Goal: Task Accomplishment & Management: Complete application form

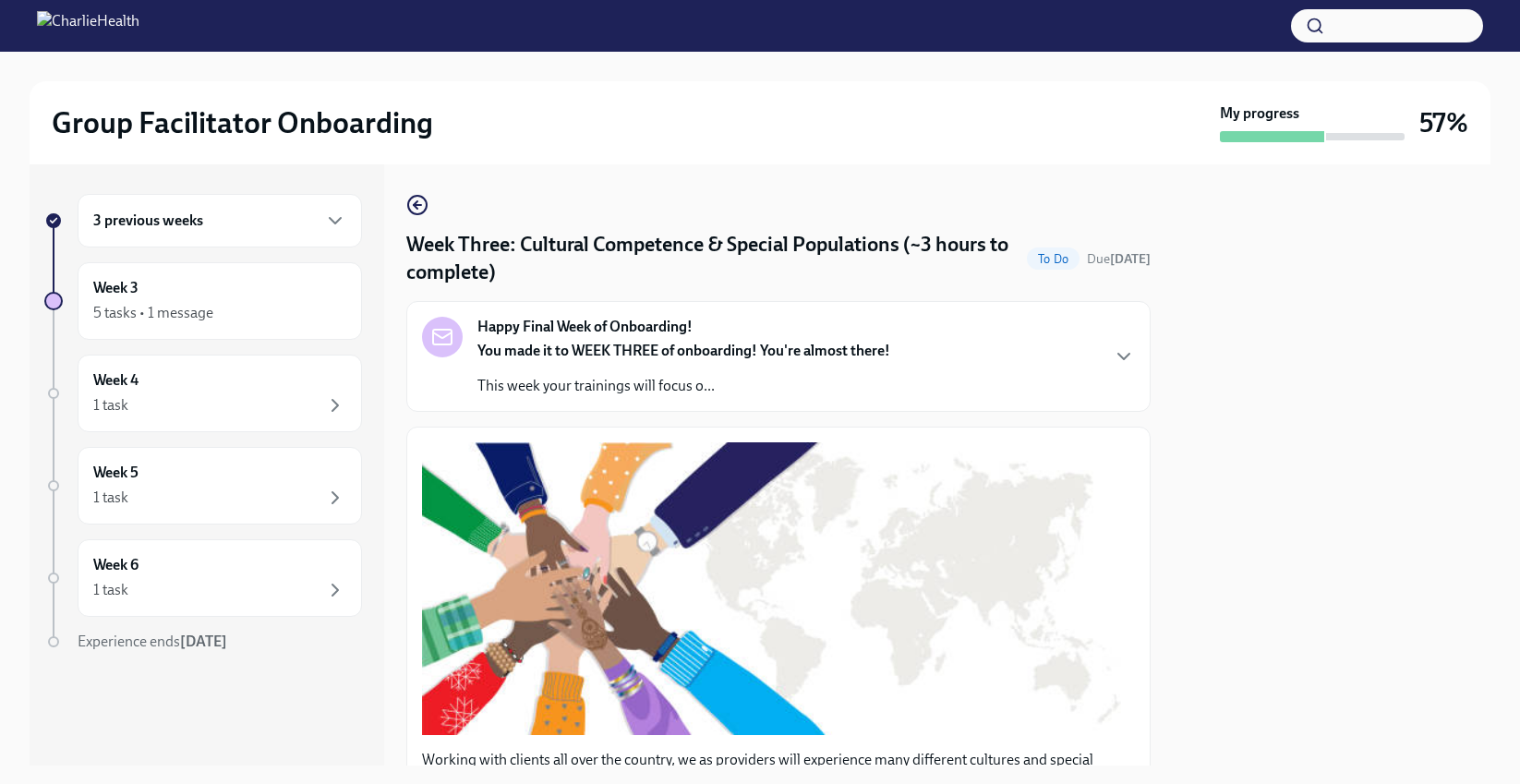
scroll to position [1342, 0]
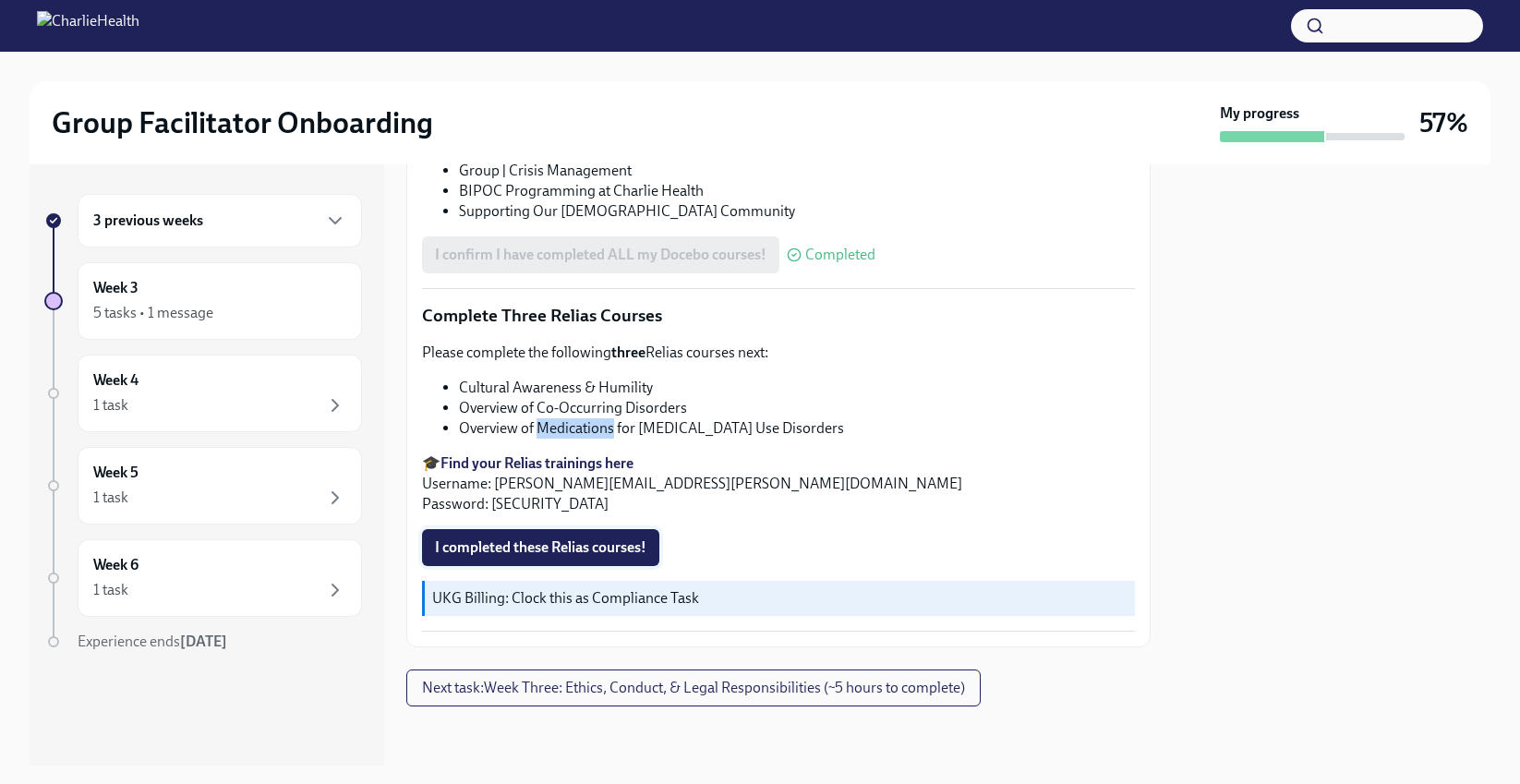
click at [590, 547] on span "I completed these Relias courses!" at bounding box center [541, 548] width 212 height 19
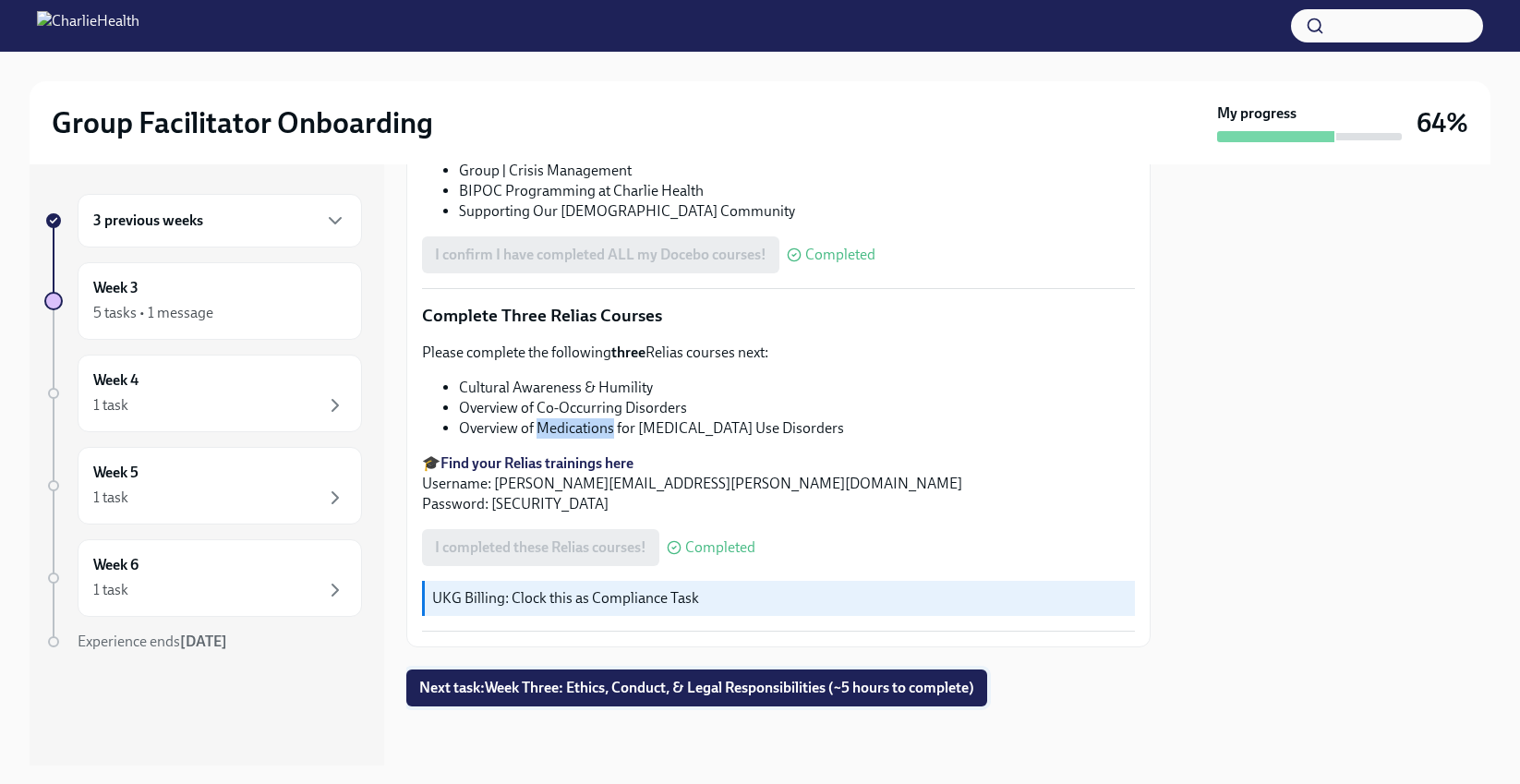
click at [649, 681] on span "Next task : Week Three: Ethics, Conduct, & Legal Responsibilities (~5 hours to …" at bounding box center [697, 688] width 556 height 19
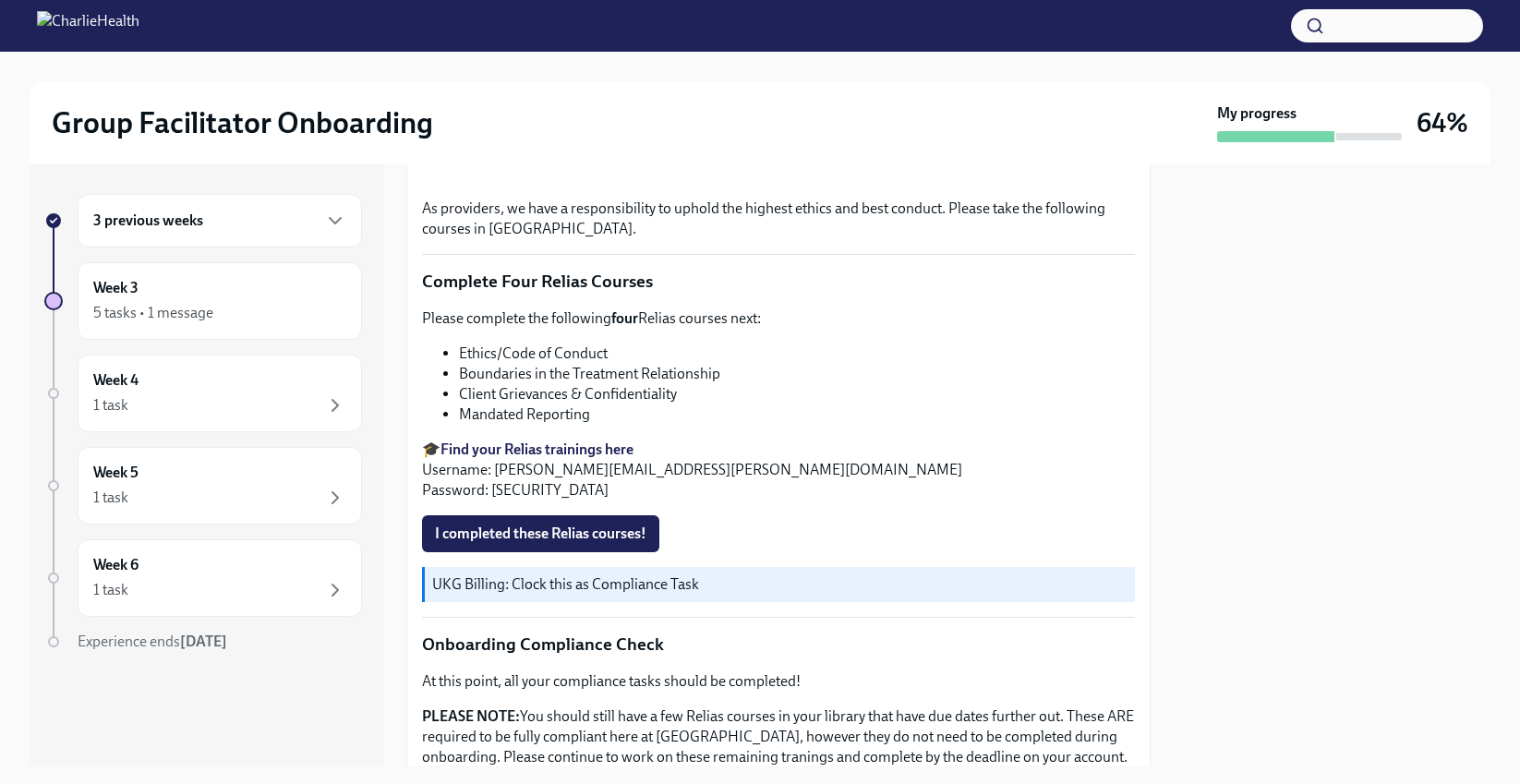
scroll to position [765, 0]
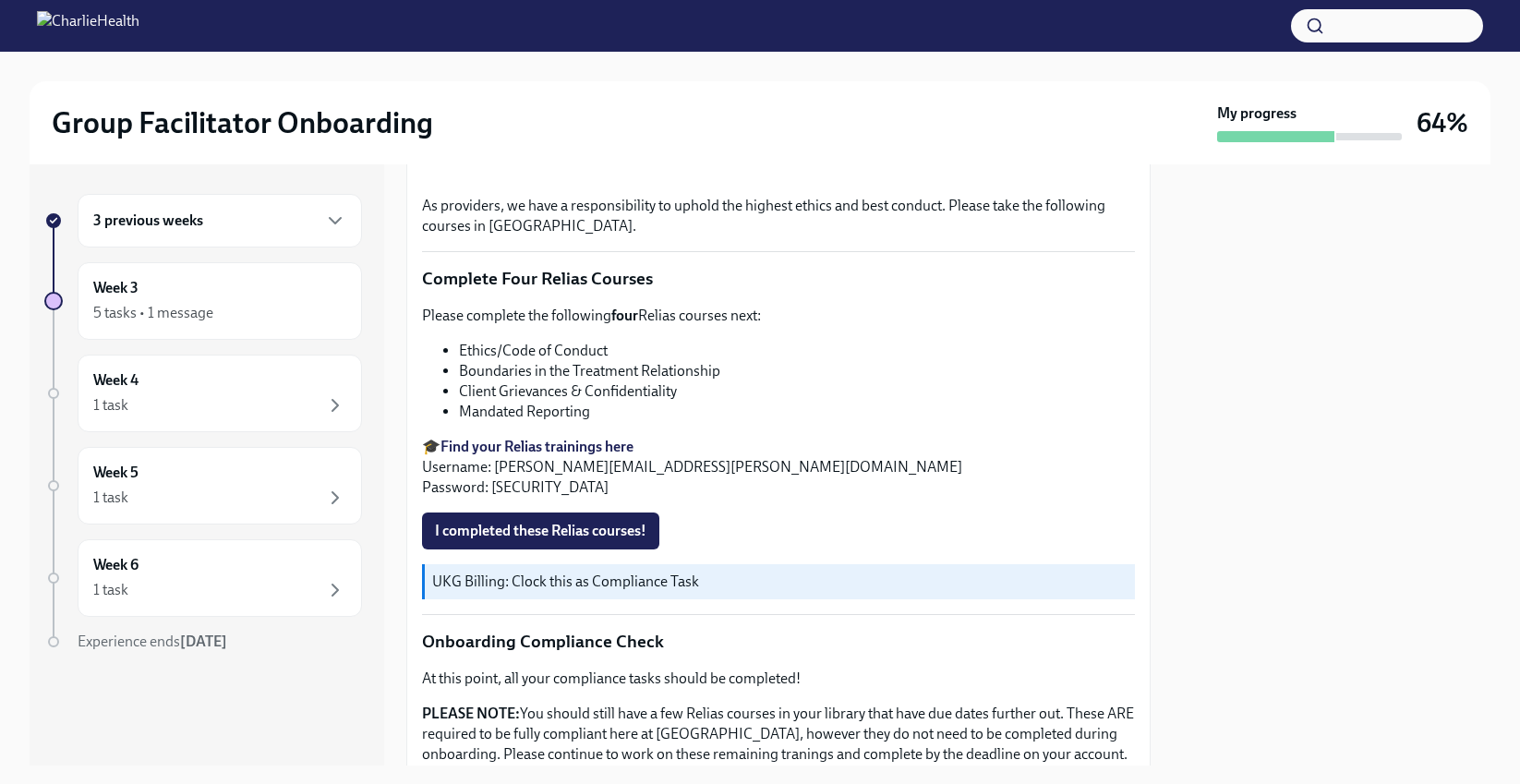
click at [531, 347] on li "Ethics/Code of Conduct" at bounding box center [797, 351] width 676 height 21
click at [531, 346] on li "Ethics/Code of Conduct" at bounding box center [797, 351] width 676 height 21
click at [511, 361] on li "Boundaries in the Treatment Relationship" at bounding box center [797, 371] width 676 height 21
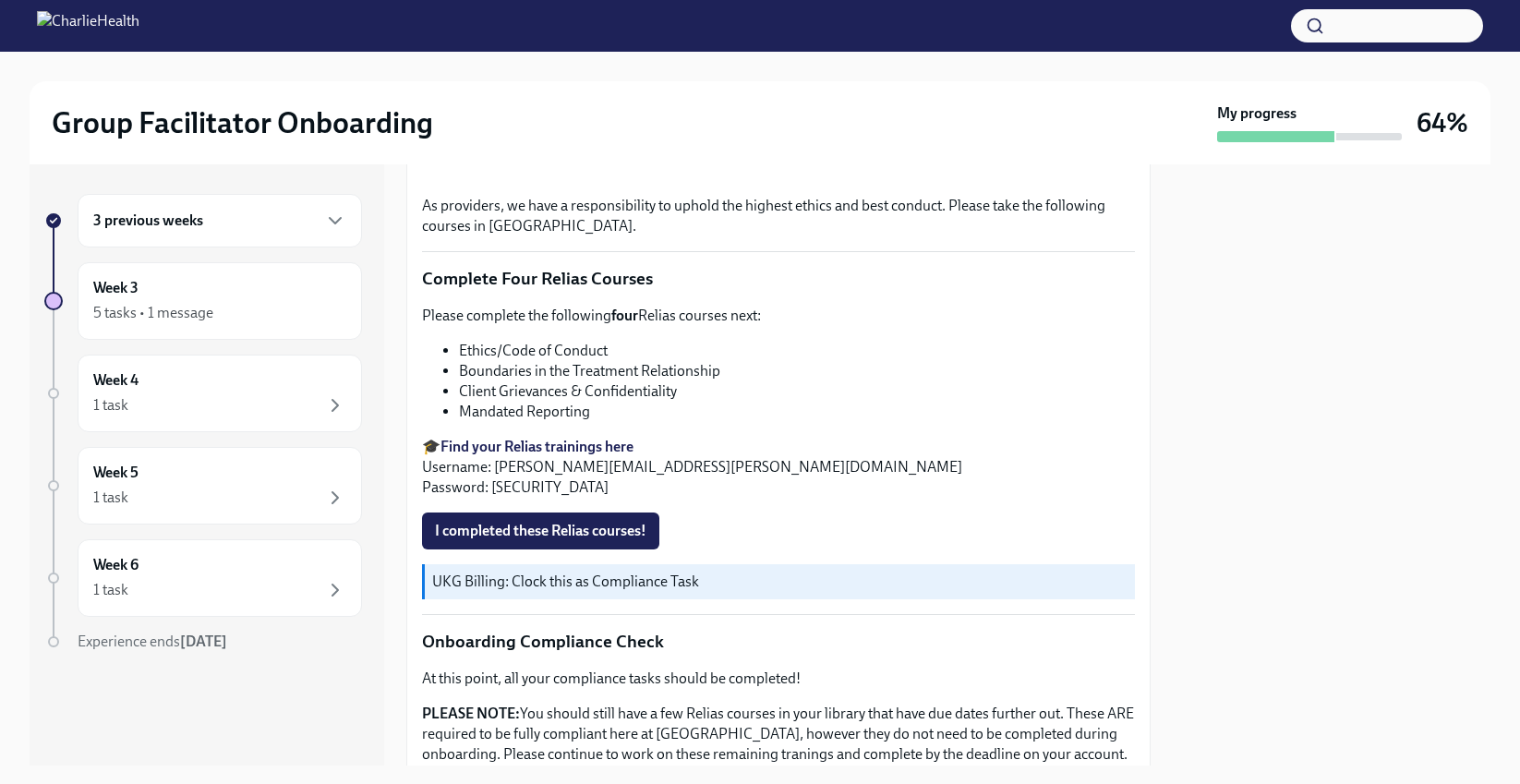
click at [492, 385] on li "Client Grievances & Confidentiality" at bounding box center [797, 392] width 676 height 21
click at [493, 403] on li "Mandated Reporting" at bounding box center [797, 412] width 676 height 21
click at [514, 523] on span "I completed these Relias courses!" at bounding box center [541, 531] width 212 height 19
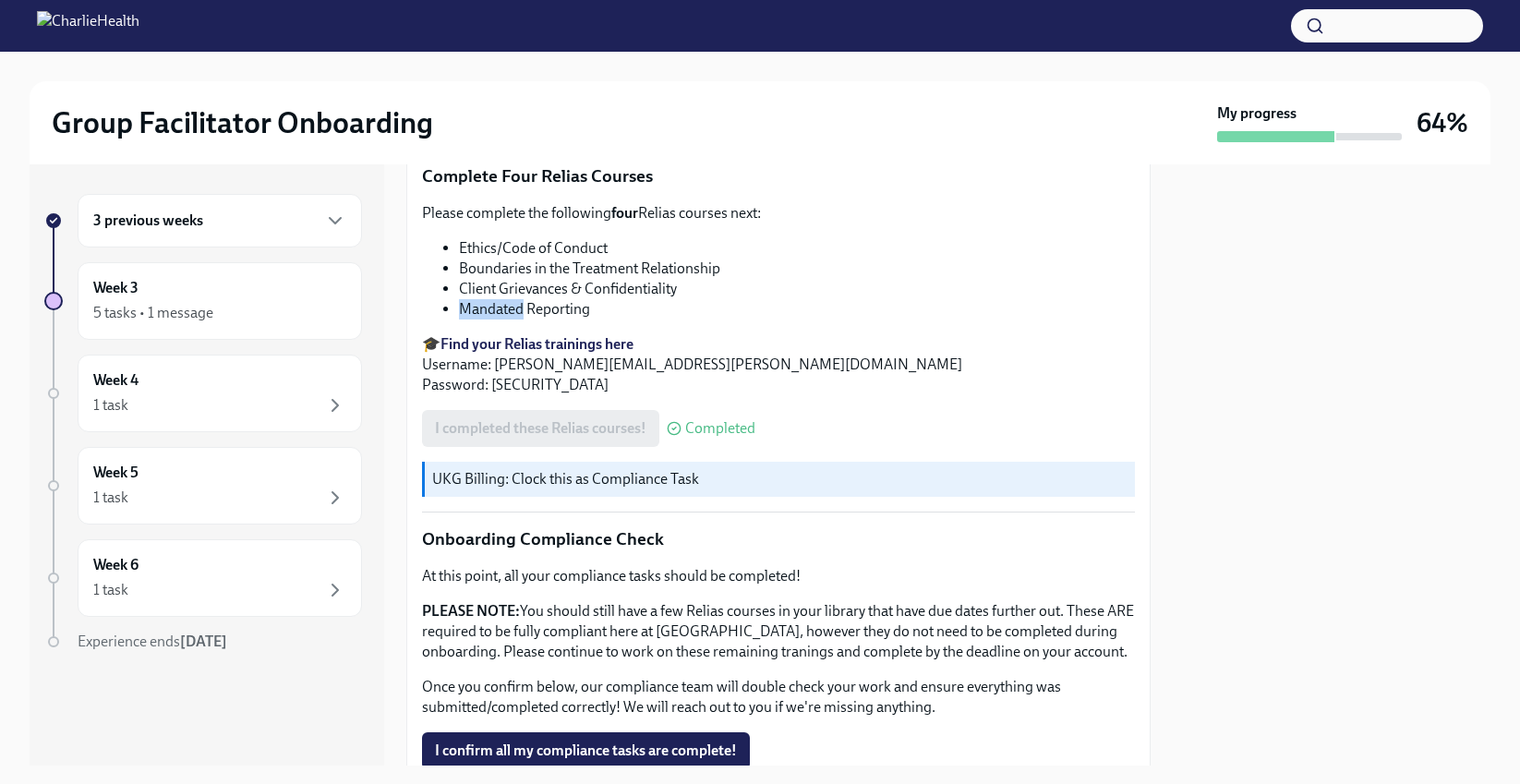
scroll to position [1031, 0]
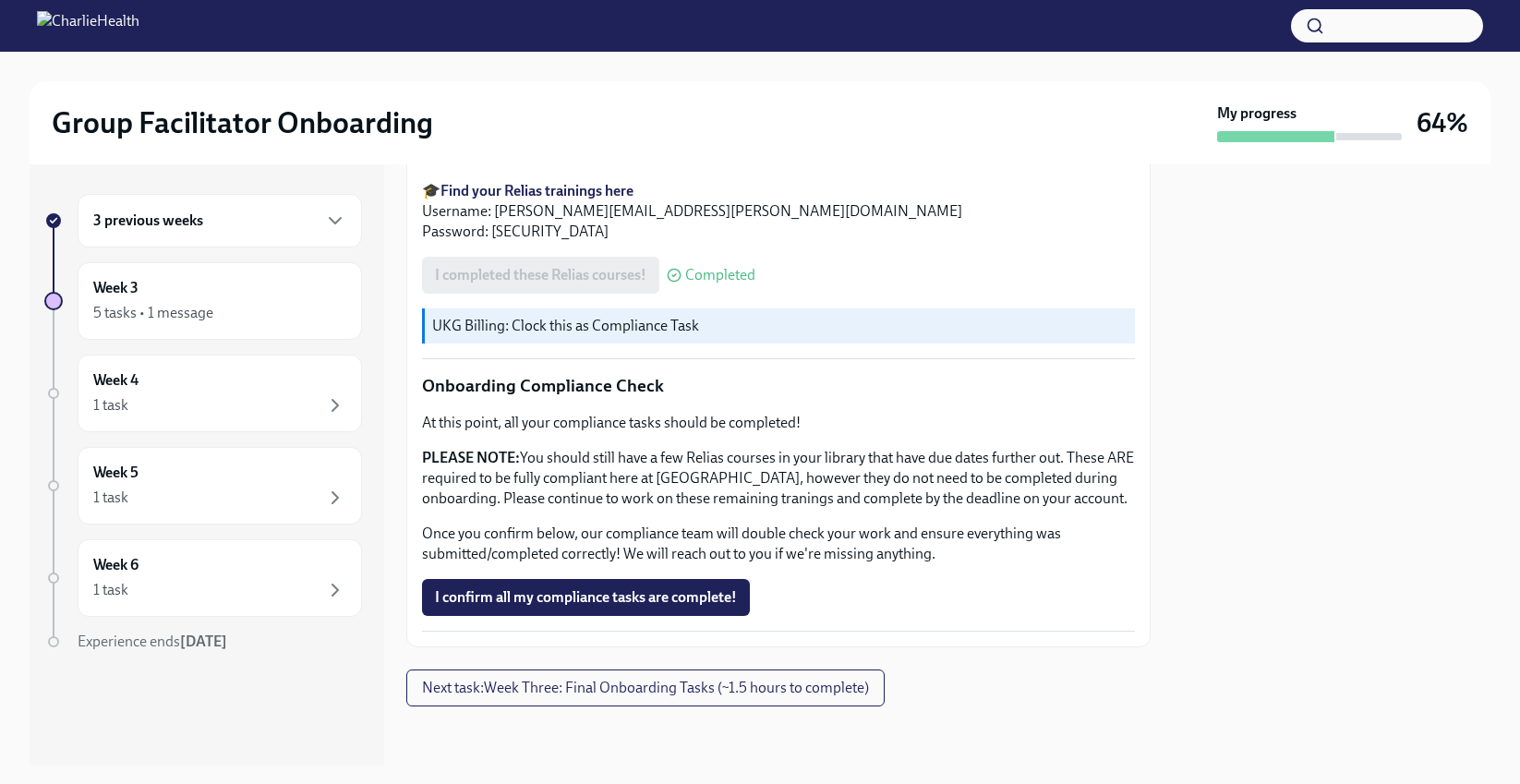
click at [738, 413] on p "At this point, all your compliance tasks should be completed!" at bounding box center [779, 423] width 713 height 21
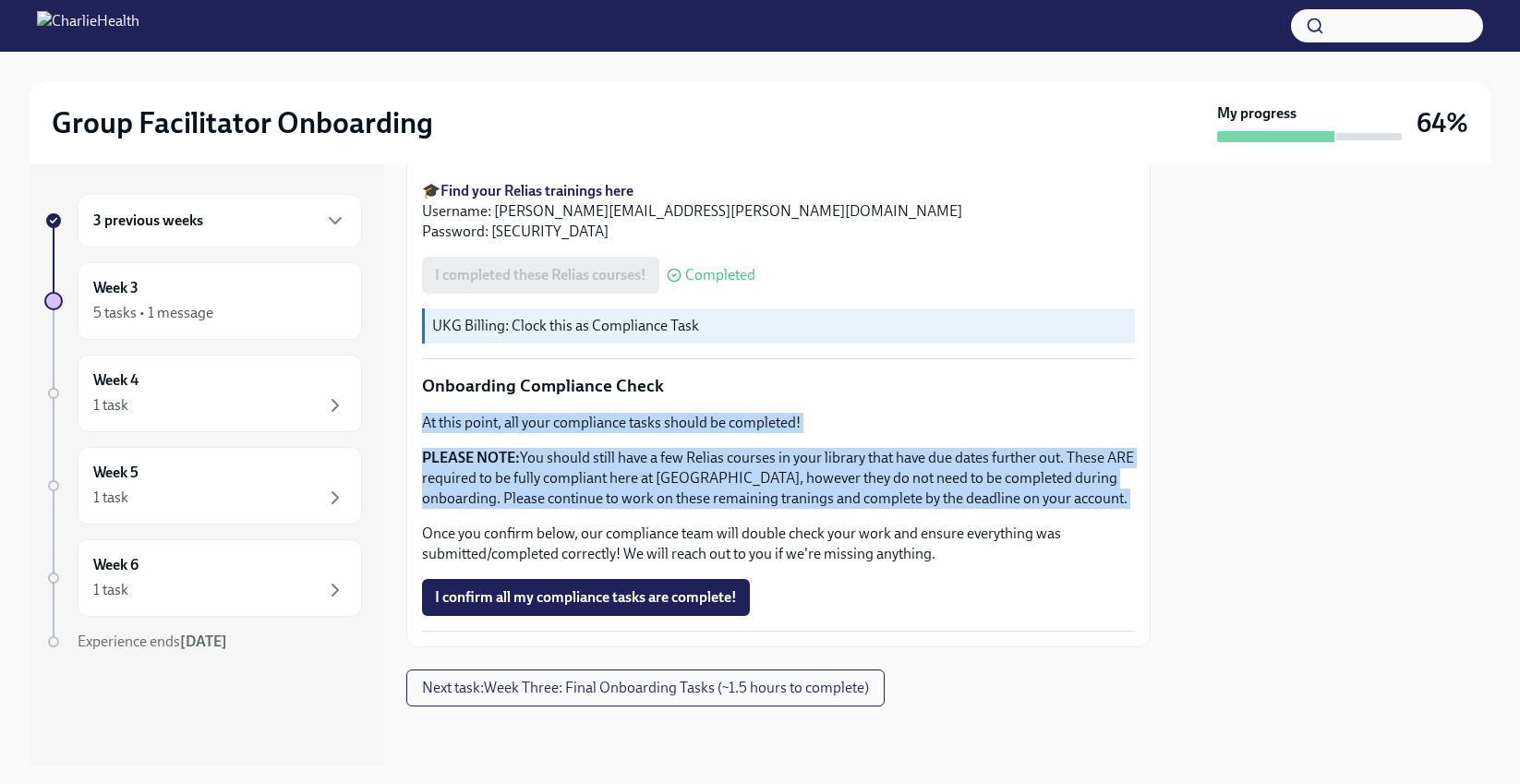
drag, startPoint x: 738, startPoint y: 396, endPoint x: 760, endPoint y: 495, distance: 101.4
click at [760, 495] on div "At this point, all your compliance tasks should be completed! PLEASE NOTE: You …" at bounding box center [779, 488] width 713 height 151
click at [760, 495] on p "PLEASE NOTE: You should still have a few Relias courses in your library that ha…" at bounding box center [779, 478] width 713 height 61
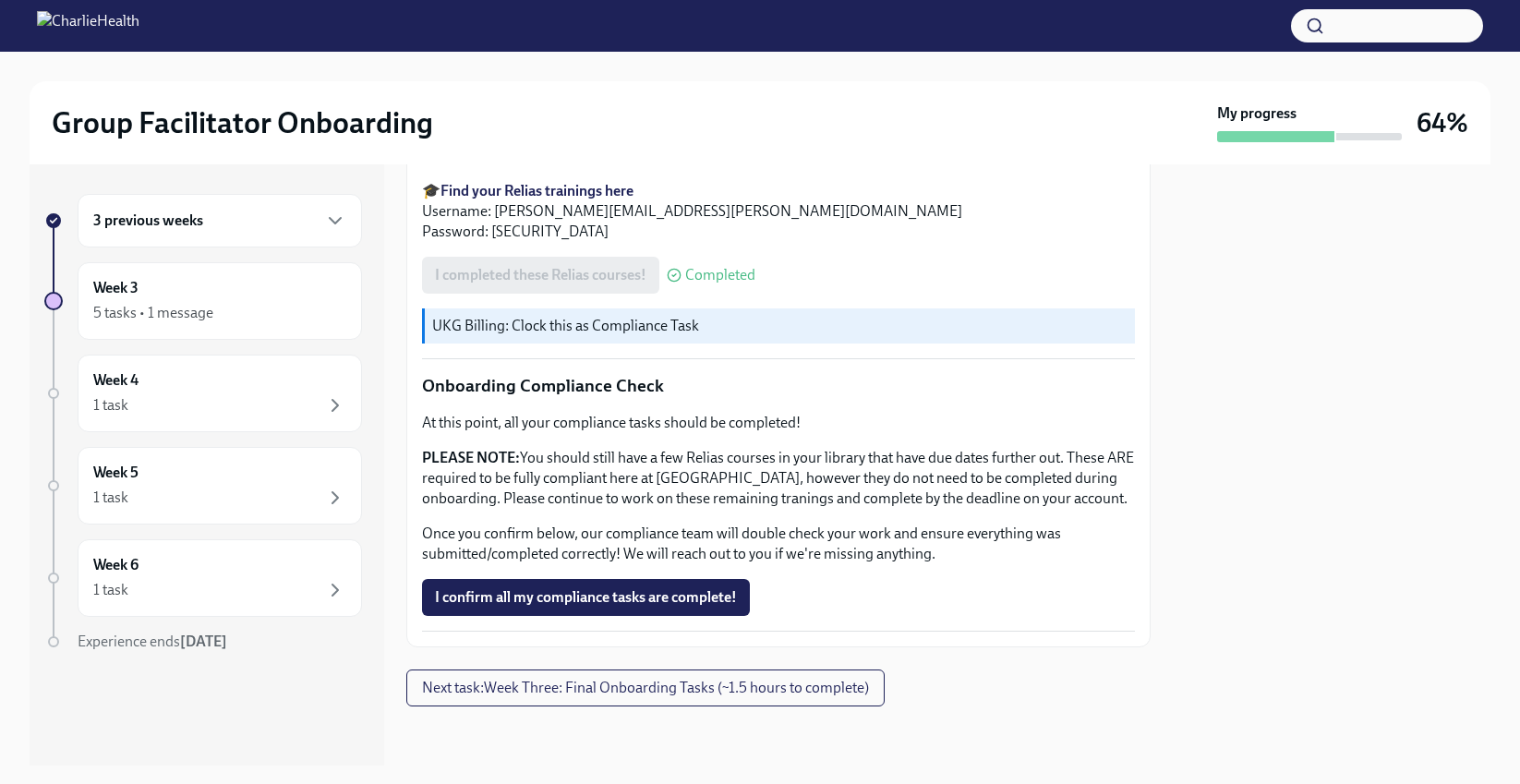
click at [749, 417] on div "At this point, all your compliance tasks should be completed! PLEASE NOTE: You …" at bounding box center [779, 488] width 713 height 151
click at [751, 417] on div "At this point, all your compliance tasks should be completed! PLEASE NOTE: You …" at bounding box center [779, 488] width 713 height 151
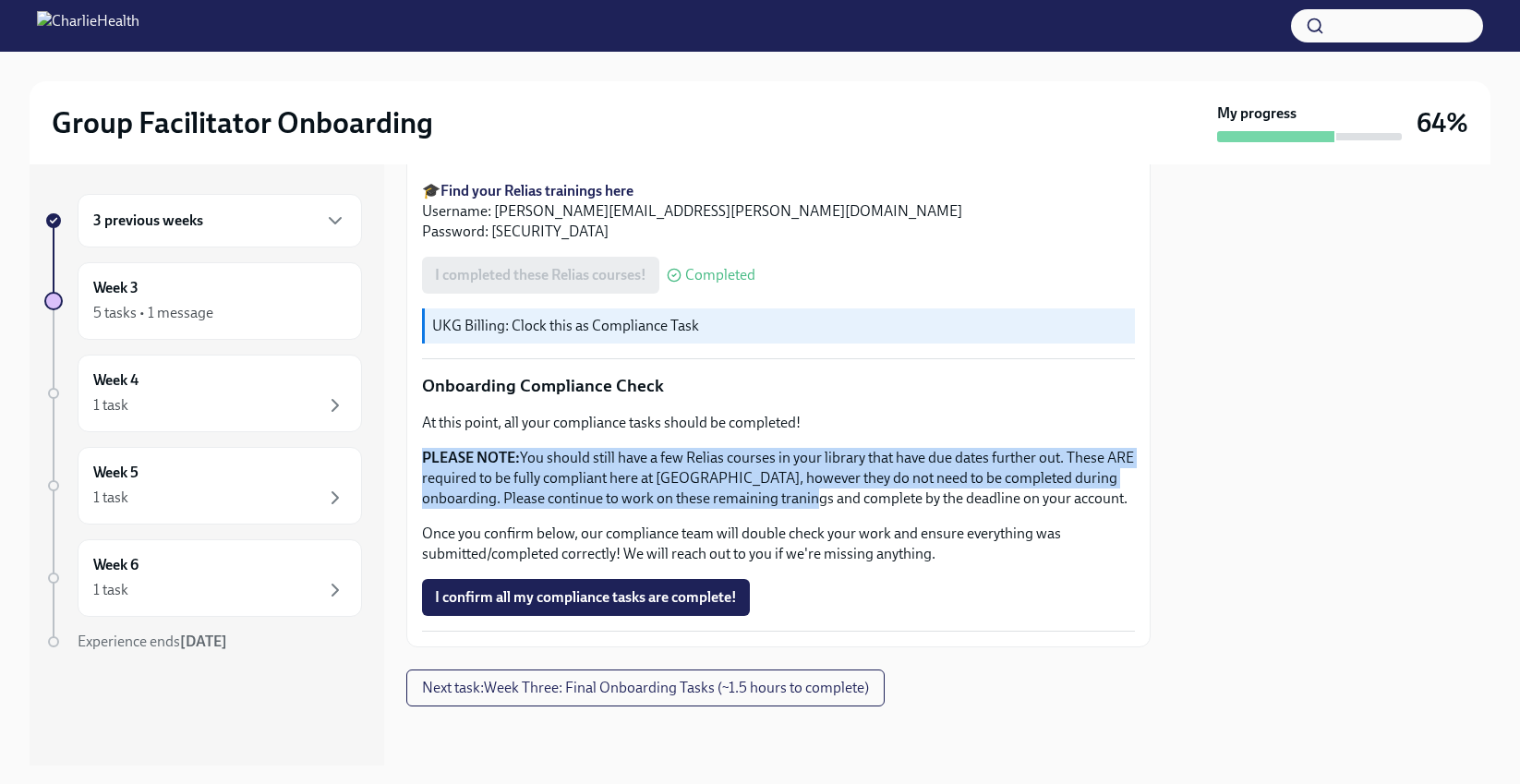
drag, startPoint x: 751, startPoint y: 417, endPoint x: 790, endPoint y: 484, distance: 77.5
click at [790, 484] on div "At this point, all your compliance tasks should be completed! PLEASE NOTE: You …" at bounding box center [779, 488] width 713 height 151
click at [790, 484] on p "PLEASE NOTE: You should still have a few Relias courses in your library that ha…" at bounding box center [779, 478] width 713 height 61
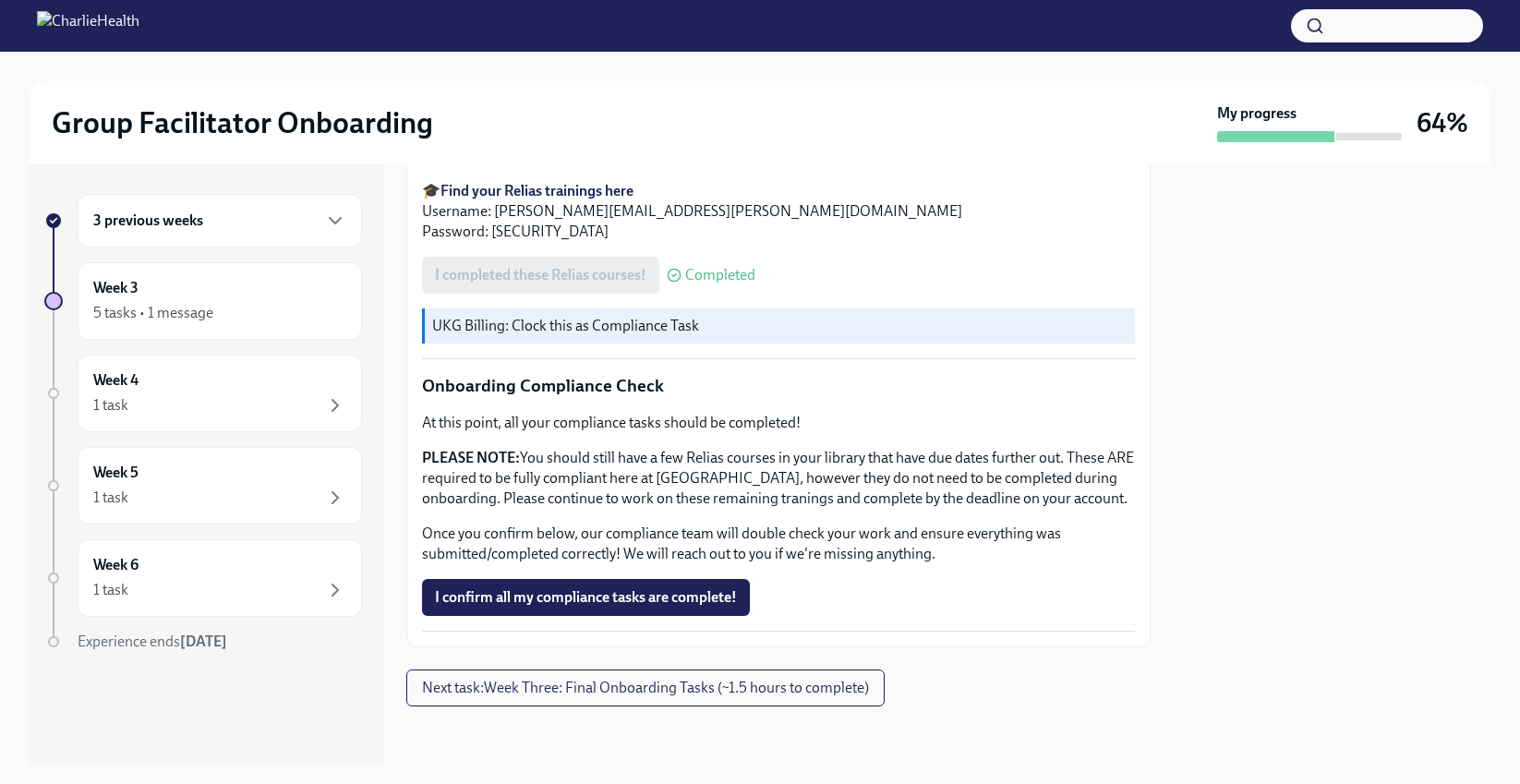
click at [790, 453] on p "PLEASE NOTE: You should still have a few Relias courses in your library that ha…" at bounding box center [779, 478] width 713 height 61
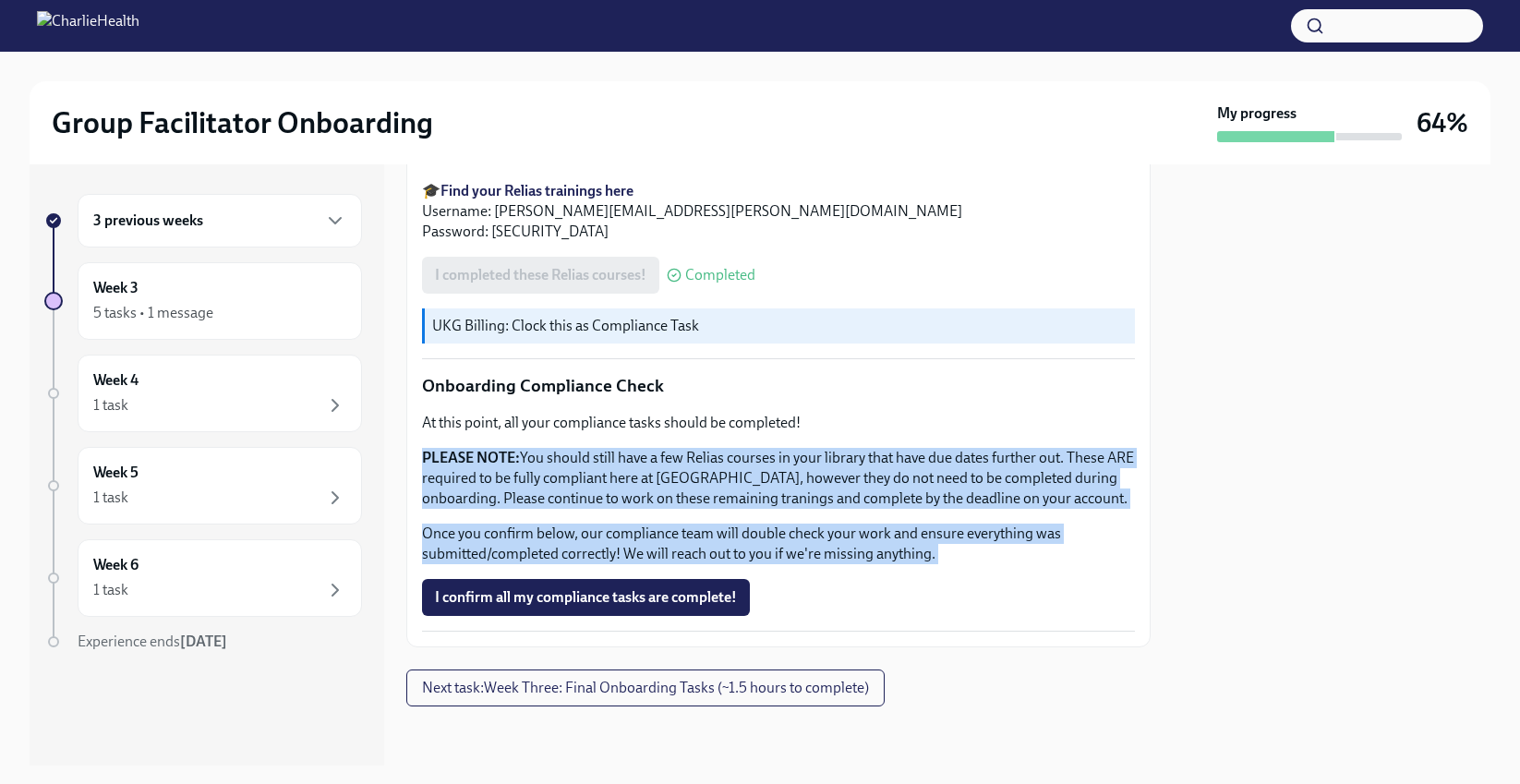
drag, startPoint x: 790, startPoint y: 453, endPoint x: 823, endPoint y: 553, distance: 105.3
click at [823, 553] on div "At this point, all your compliance tasks should be completed! PLEASE NOTE: You …" at bounding box center [779, 488] width 713 height 151
click at [823, 553] on p "Once you confirm below, our compliance team will double check your work and ens…" at bounding box center [779, 544] width 713 height 41
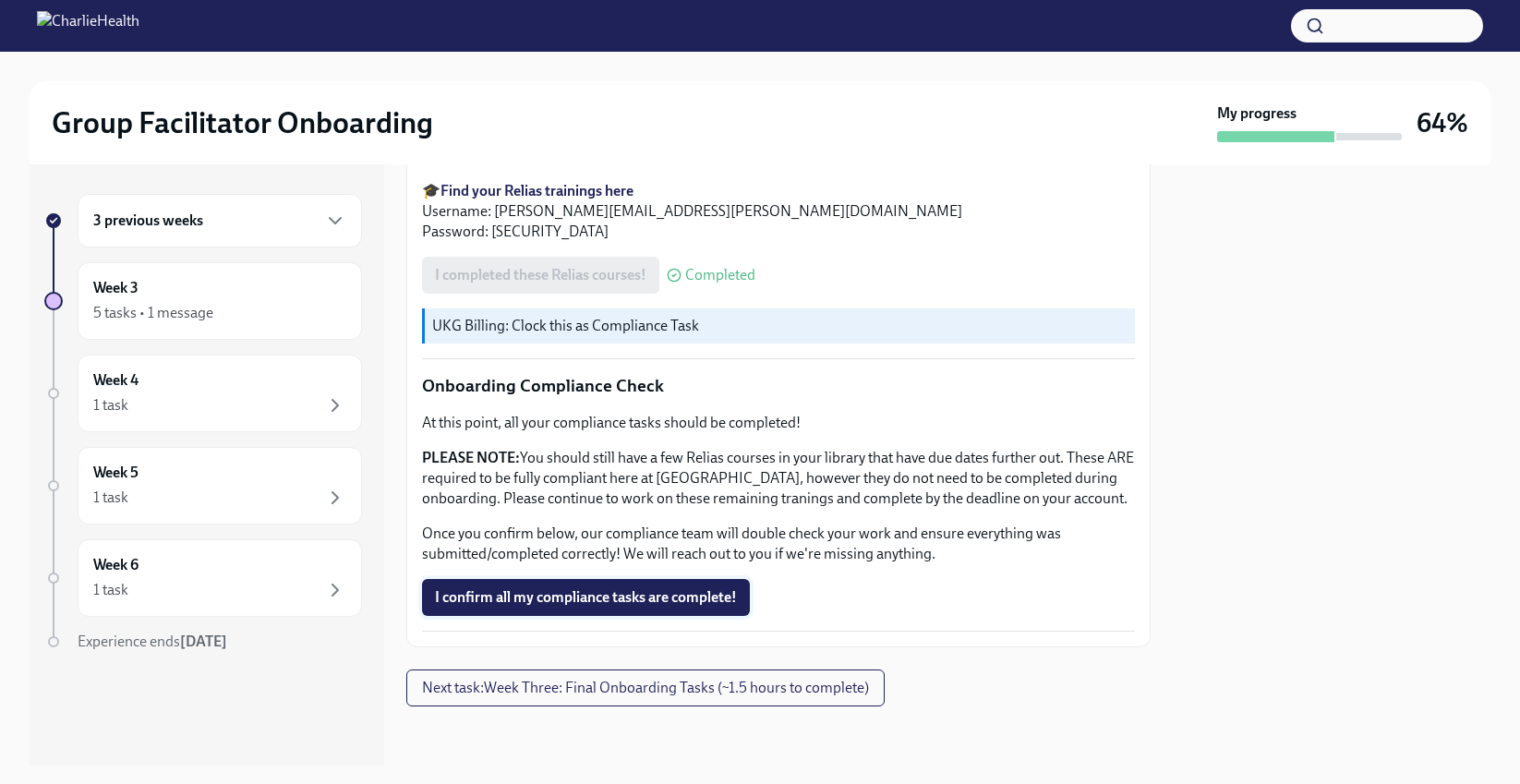
click at [589, 608] on button "I confirm all my compliance tasks are complete!" at bounding box center [585, 597] width 328 height 37
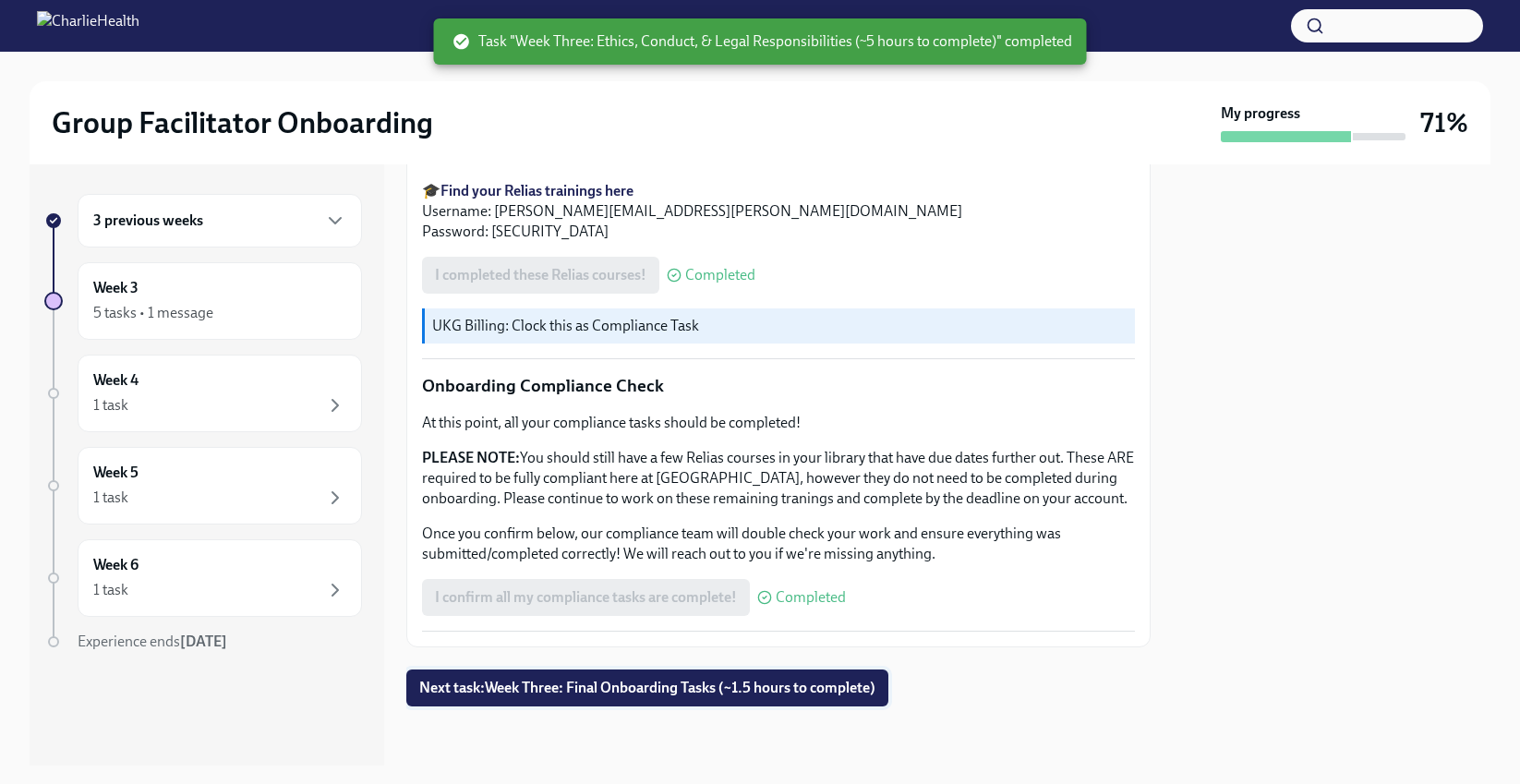
click at [637, 699] on button "Next task : Week Three: Final Onboarding Tasks (~1.5 hours to complete)" at bounding box center [647, 688] width 482 height 37
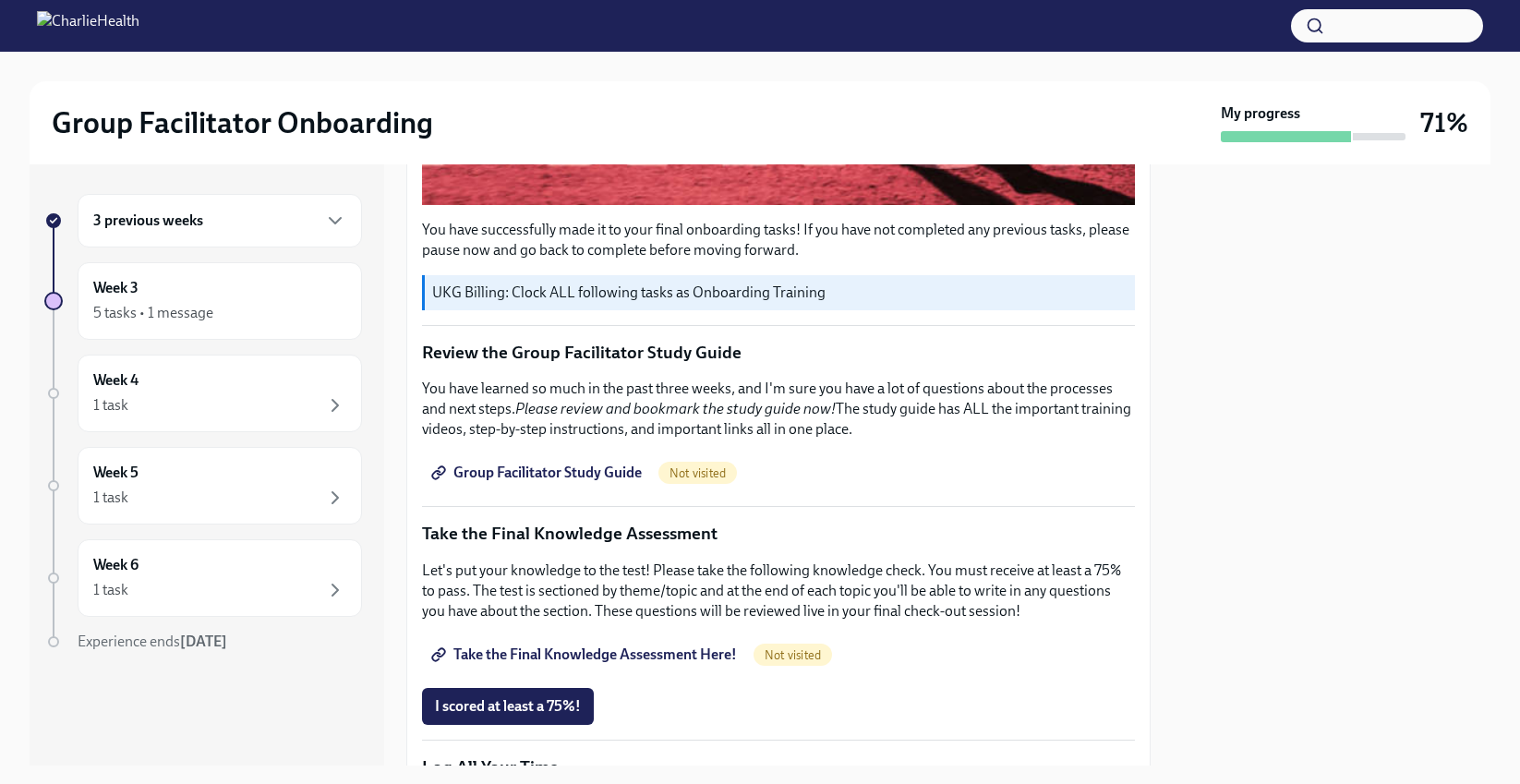
scroll to position [651, 0]
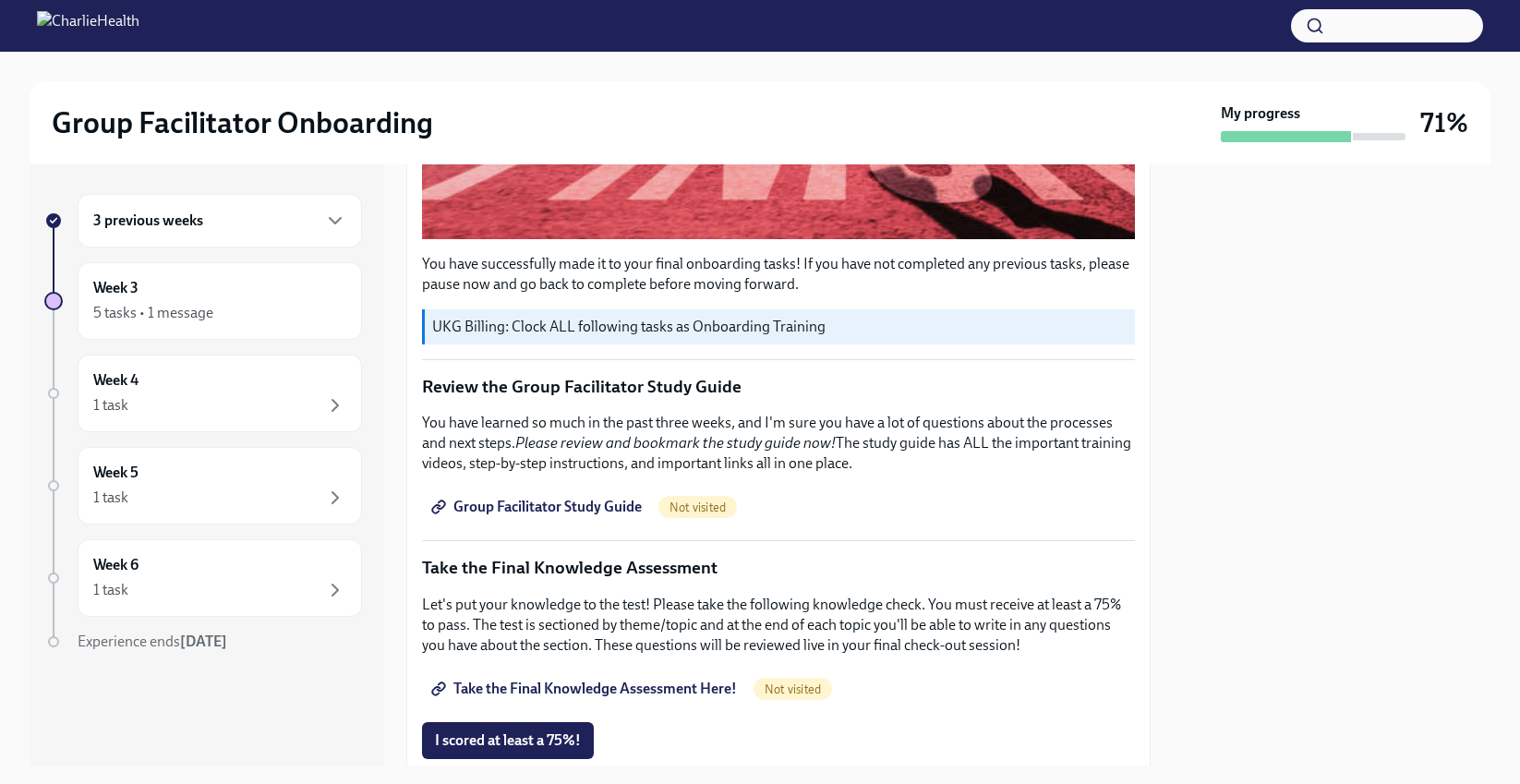
click at [1384, 355] on div at bounding box center [1331, 465] width 317 height 601
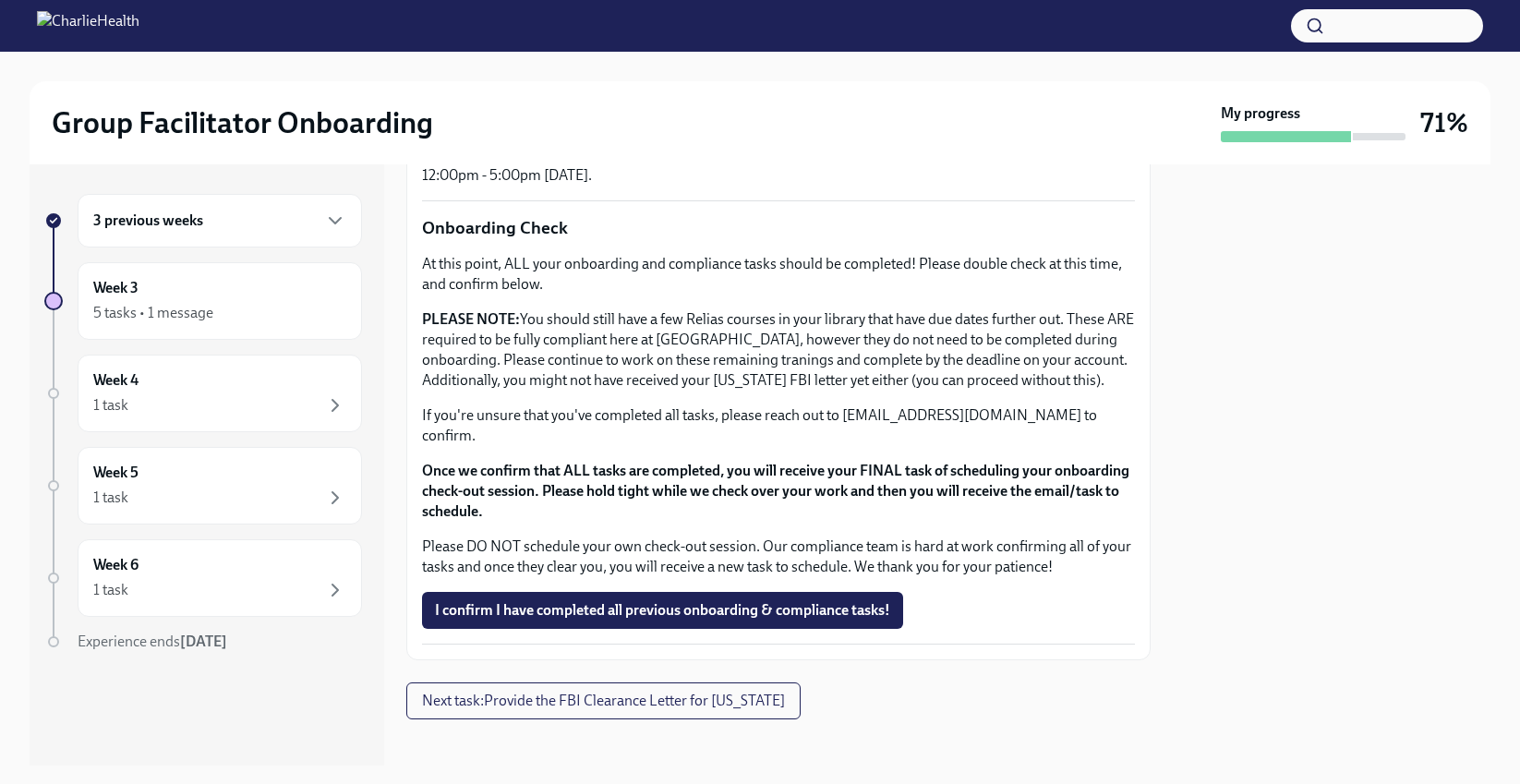
scroll to position [1469, 0]
